Goal: Check status: Check status

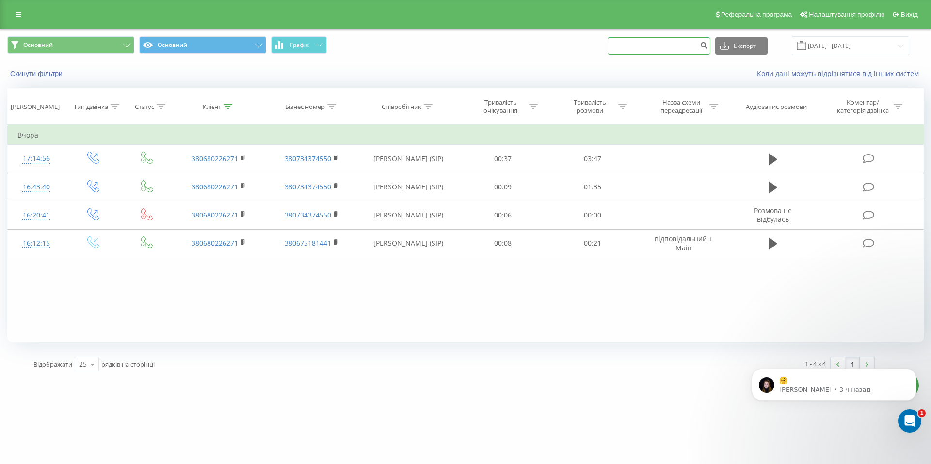
click at [665, 37] on input at bounding box center [658, 45] width 103 height 17
paste input "0973533981"
type input "0973533981"
